Goal: Task Accomplishment & Management: Complete application form

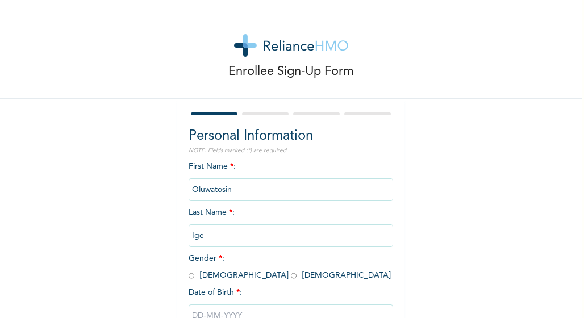
click at [291, 277] on input "radio" at bounding box center [294, 275] width 6 height 11
radio input "true"
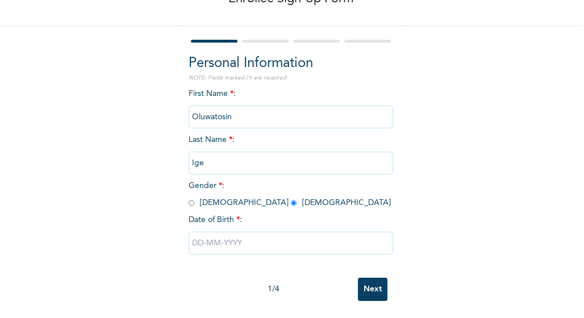
scroll to position [83, 0]
click at [198, 236] on input "text" at bounding box center [291, 243] width 205 height 23
select select "7"
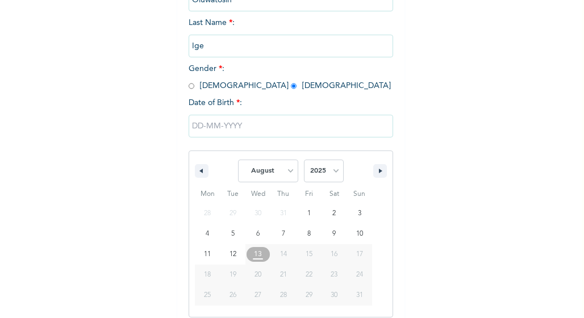
scroll to position [199, 0]
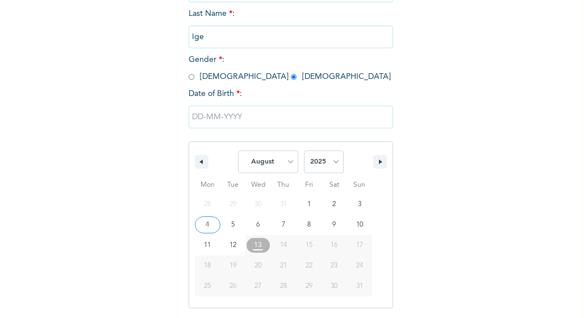
click at [194, 123] on input "text" at bounding box center [291, 117] width 205 height 23
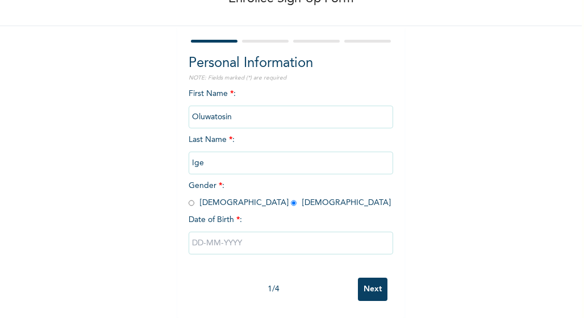
click at [195, 236] on input "text" at bounding box center [291, 243] width 205 height 23
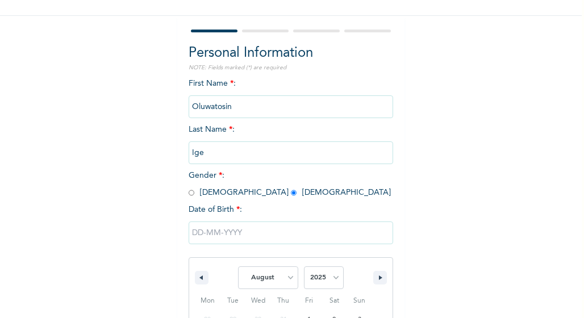
scroll to position [199, 0]
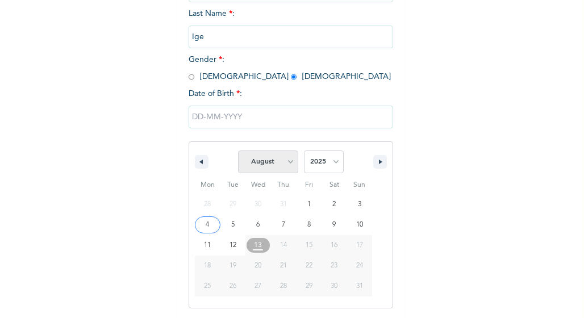
click at [284, 166] on select "January February March April May June July August September October November De…" at bounding box center [268, 162] width 60 height 23
select select "1"
click at [238, 152] on select "January February March April May June July August September October November De…" at bounding box center [268, 162] width 60 height 23
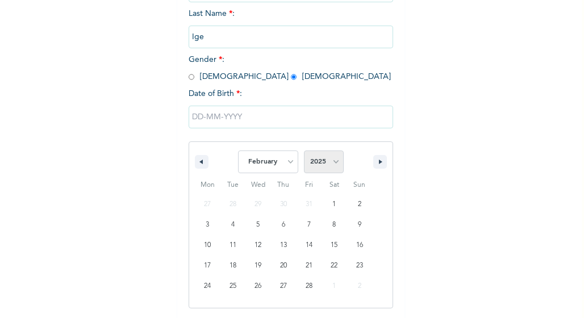
click at [330, 160] on select "2025 2024 2023 2022 2021 2020 2019 2018 2017 2016 2015 2014 2013 2012 2011 2010…" at bounding box center [324, 162] width 40 height 23
select select "1988"
click at [304, 152] on select "2025 2024 2023 2022 2021 2020 2019 2018 2017 2016 2015 2014 2013 2012 2011 2010…" at bounding box center [324, 162] width 40 height 23
type input "[DATE]"
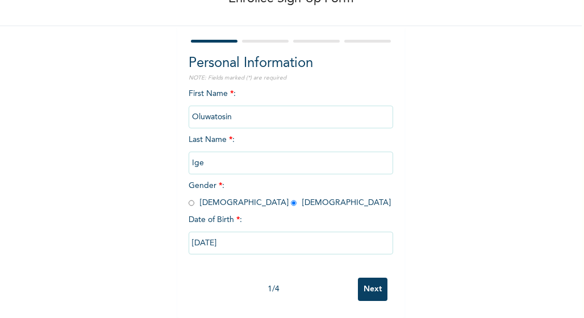
click at [370, 281] on input "Next" at bounding box center [373, 289] width 30 height 23
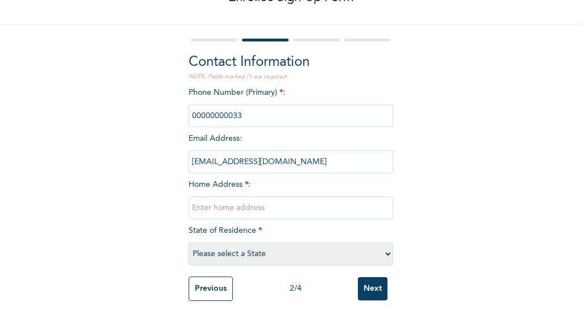
drag, startPoint x: 239, startPoint y: 109, endPoint x: 189, endPoint y: 111, distance: 50.0
click at [189, 111] on input "phone" at bounding box center [291, 116] width 205 height 23
drag, startPoint x: 189, startPoint y: 111, endPoint x: 260, endPoint y: 102, distance: 72.1
click at [260, 105] on input "phone" at bounding box center [291, 116] width 205 height 23
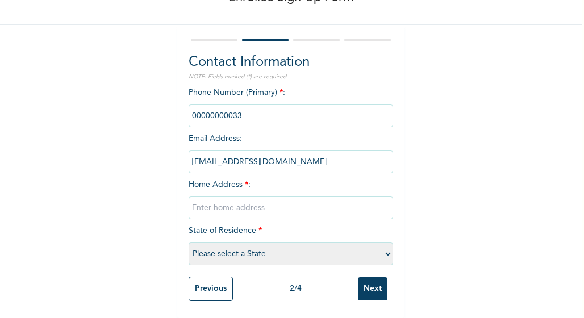
click at [258, 106] on input "phone" at bounding box center [291, 116] width 205 height 23
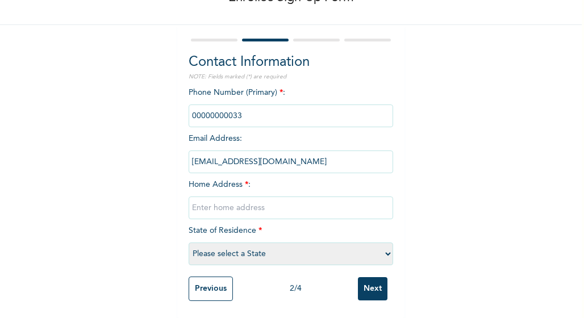
click at [241, 106] on input "phone" at bounding box center [291, 116] width 205 height 23
click at [228, 197] on input "text" at bounding box center [291, 208] width 205 height 23
type input "[STREET_ADDRESS]"
click at [384, 245] on select "Please select a State [PERSON_NAME] (FCT) [PERSON_NAME] Ibom [GEOGRAPHIC_DATA] …" at bounding box center [291, 254] width 205 height 23
select select "25"
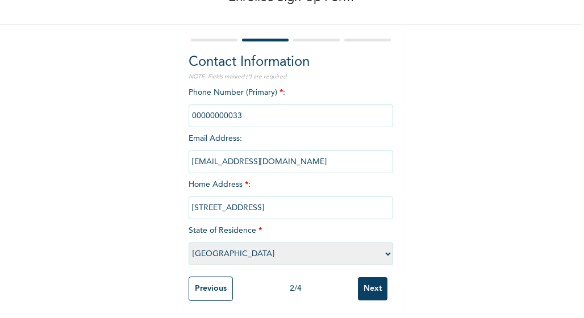
click at [189, 243] on select "Please select a State [PERSON_NAME] (FCT) [PERSON_NAME] Ibom [GEOGRAPHIC_DATA] …" at bounding box center [291, 254] width 205 height 23
click at [252, 105] on input "phone" at bounding box center [291, 116] width 205 height 23
click at [261, 89] on span "Phone Number (Primary) * :" at bounding box center [291, 104] width 205 height 31
click at [219, 105] on input "phone" at bounding box center [291, 116] width 205 height 23
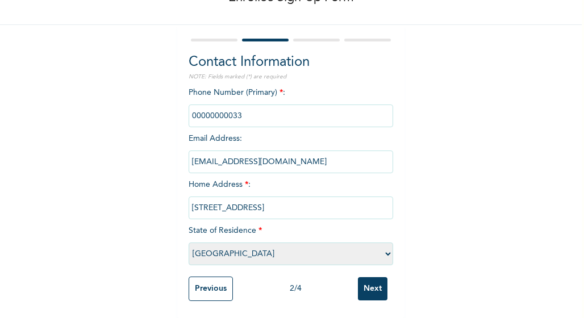
drag, startPoint x: 219, startPoint y: 104, endPoint x: 243, endPoint y: 109, distance: 24.4
click at [243, 109] on input "phone" at bounding box center [291, 116] width 205 height 23
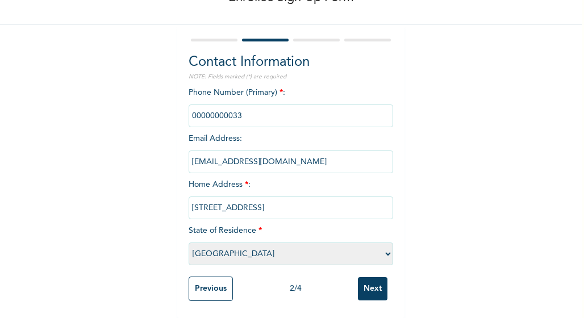
click at [243, 109] on input "phone" at bounding box center [291, 116] width 205 height 23
click at [366, 283] on input "Next" at bounding box center [373, 288] width 30 height 23
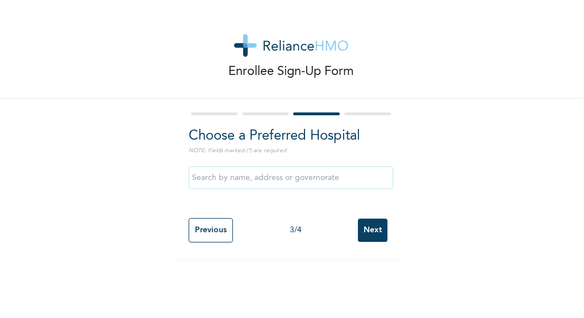
scroll to position [0, 0]
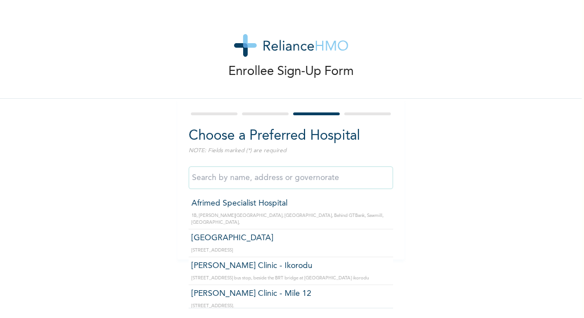
click at [284, 182] on input "text" at bounding box center [291, 177] width 205 height 23
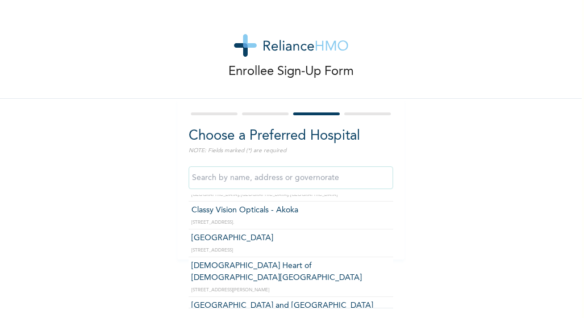
scroll to position [13182, 0]
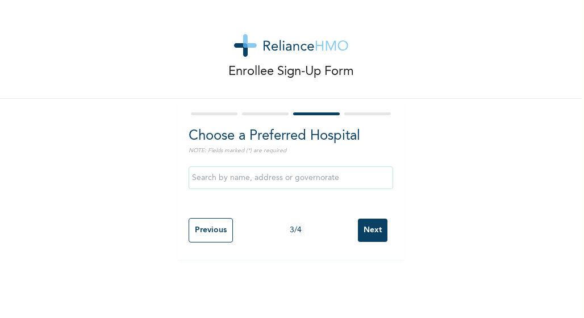
click at [385, 308] on div "Enrollee Sign-Up Form Choose a Preferred Hospital NOTE: Fields marked (*) are r…" at bounding box center [291, 159] width 582 height 318
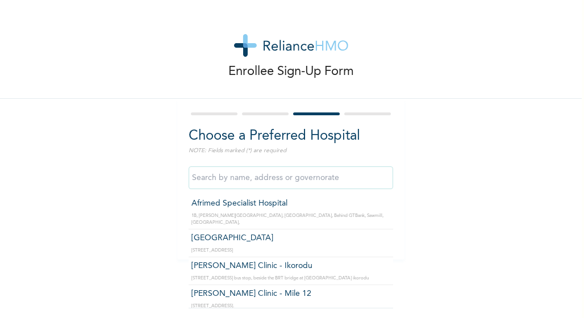
click at [270, 178] on input "text" at bounding box center [291, 177] width 205 height 23
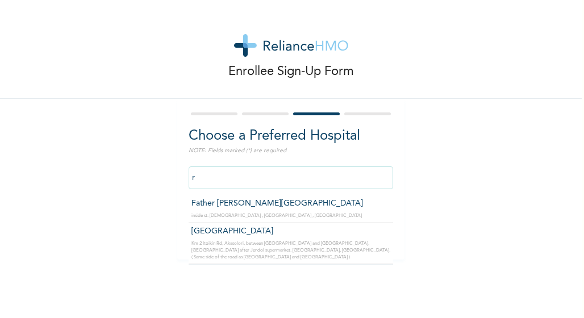
type input "r"
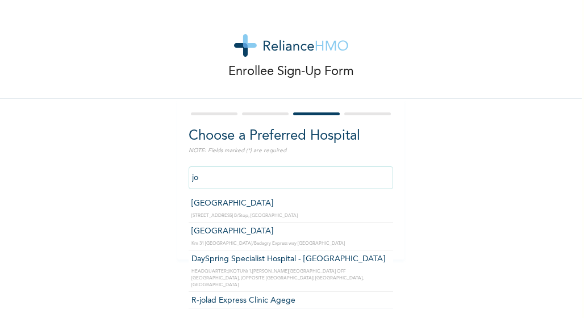
type input "j"
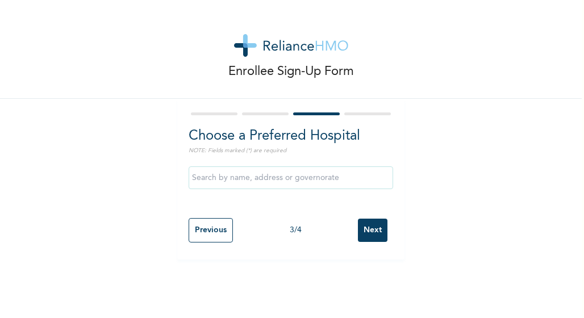
click at [446, 176] on div "Enrollee Sign-Up Form Choose a Preferred Hospital NOTE: Fields marked (*) are r…" at bounding box center [291, 130] width 582 height 260
click at [365, 232] on input "Next" at bounding box center [373, 230] width 30 height 23
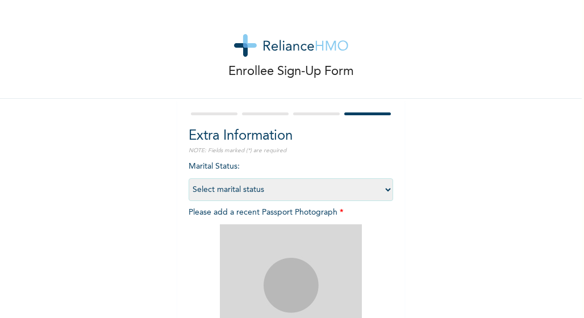
click at [385, 189] on select "Select marital status [DEMOGRAPHIC_DATA] Married [DEMOGRAPHIC_DATA] Widow/[DEMO…" at bounding box center [291, 189] width 205 height 23
select select "2"
click at [189, 178] on select "Select marital status [DEMOGRAPHIC_DATA] Married [DEMOGRAPHIC_DATA] Widow/[DEMO…" at bounding box center [291, 189] width 205 height 23
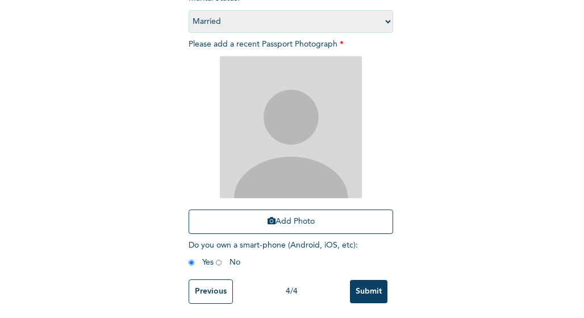
scroll to position [168, 0]
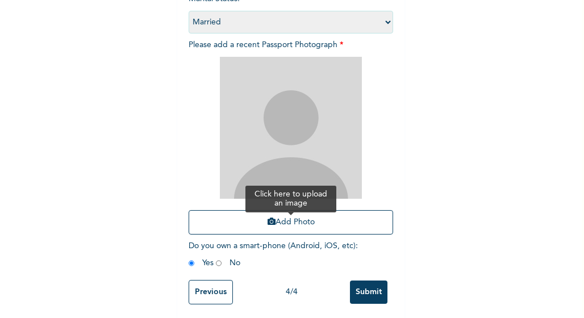
click at [273, 222] on button "Add Photo" at bounding box center [291, 222] width 205 height 24
